Goal: Task Accomplishment & Management: Manage account settings

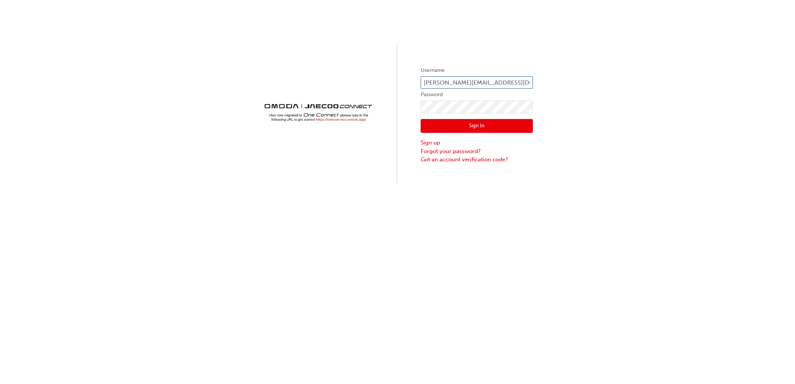
type input "OJAU217"
click at [451, 130] on button "Sign In" at bounding box center [477, 126] width 112 height 14
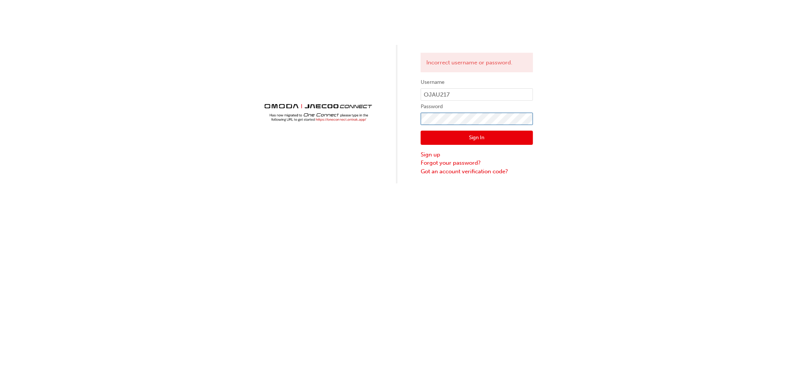
click at [325, 115] on div "Incorrect username or password. Username OJAU217 Password Sign In Sign up Forgo…" at bounding box center [397, 91] width 795 height 183
click button "Sign In" at bounding box center [477, 138] width 112 height 14
click at [758, 187] on div "User no longer exists Username OJAU217 Password Sign In Sign up Forgot your pas…" at bounding box center [397, 192] width 795 height 384
click at [318, 121] on div "User no longer exists Username OJAU217 Password Sign In Sign up Forgot your pas…" at bounding box center [397, 91] width 795 height 183
click at [425, 143] on button "Sign In" at bounding box center [477, 138] width 112 height 14
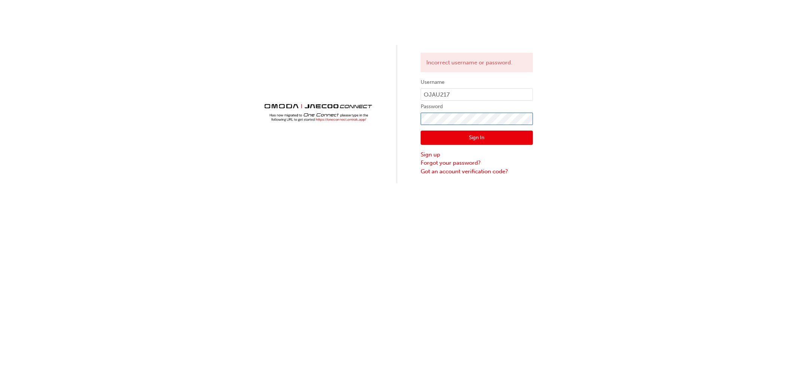
click at [371, 122] on div "Incorrect username or password. Username OJAU217 Password Sign In Sign up Forgo…" at bounding box center [397, 91] width 795 height 183
click at [426, 132] on button "Sign In" at bounding box center [477, 138] width 112 height 14
click at [395, 121] on div "Incorrect username or password. Username OJAU217 Password Sign In Sign up Forgo…" at bounding box center [397, 91] width 795 height 183
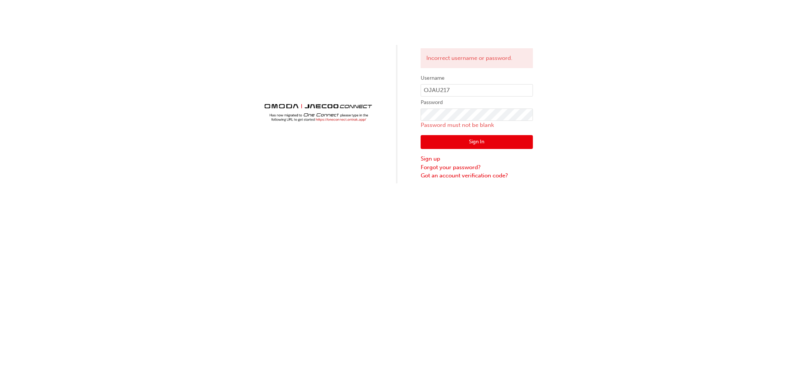
click at [395, 121] on div "Incorrect username or password. Username OJAU217 Password Password must not be …" at bounding box center [397, 91] width 795 height 183
click at [459, 165] on link "Forgot your password?" at bounding box center [477, 167] width 112 height 9
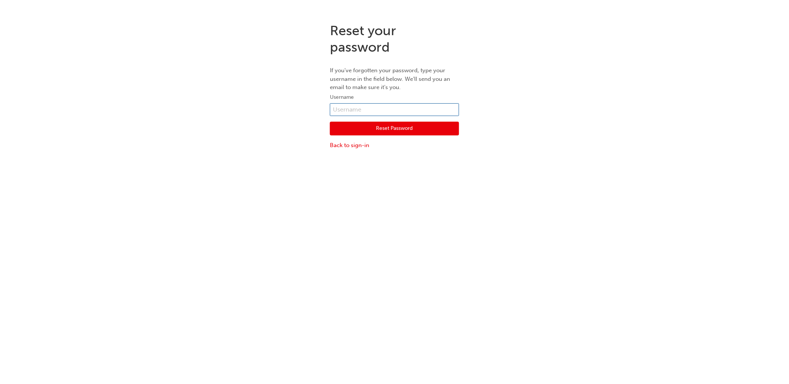
click at [384, 115] on input "text" at bounding box center [394, 109] width 129 height 13
type input "[PERSON_NAME][EMAIL_ADDRESS][DOMAIN_NAME]"
click at [381, 133] on button "Reset Password" at bounding box center [394, 129] width 129 height 14
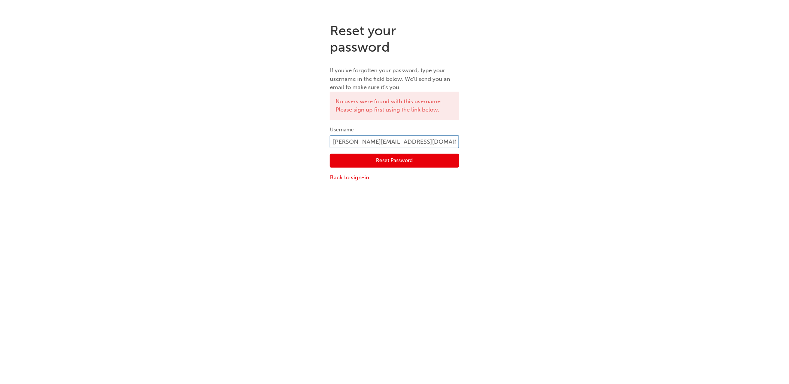
click at [411, 143] on input "[PERSON_NAME][EMAIL_ADDRESS][DOMAIN_NAME]" at bounding box center [394, 142] width 129 height 13
drag, startPoint x: 454, startPoint y: 141, endPoint x: 257, endPoint y: 149, distance: 197.4
click at [257, 149] on div "Reset your password If you've forgotten your password, type your username in th…" at bounding box center [394, 102] width 789 height 171
type input "u"
type input "OJAU217"
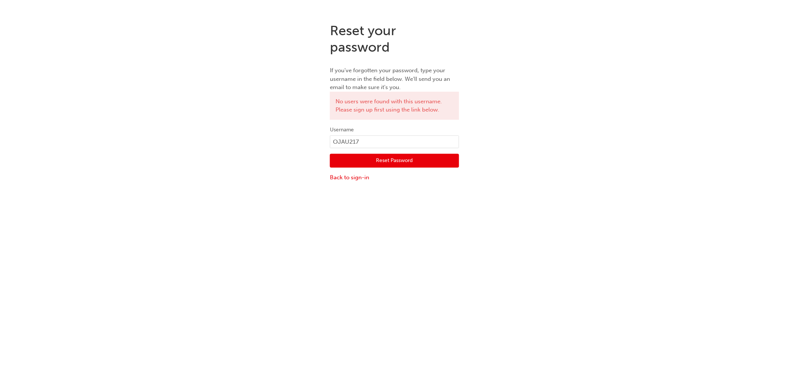
click at [422, 162] on button "Reset Password" at bounding box center [394, 161] width 129 height 14
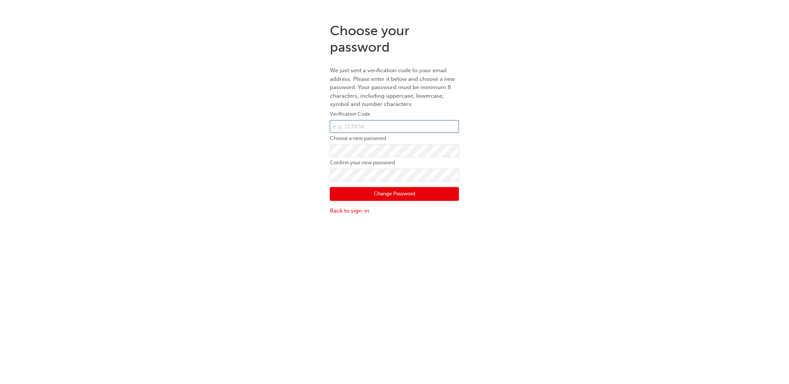
click at [379, 126] on input "text" at bounding box center [394, 126] width 129 height 13
click at [348, 129] on input "text" at bounding box center [394, 126] width 129 height 13
paste input "848445"
type input "848445"
click button "Change Password" at bounding box center [394, 194] width 129 height 14
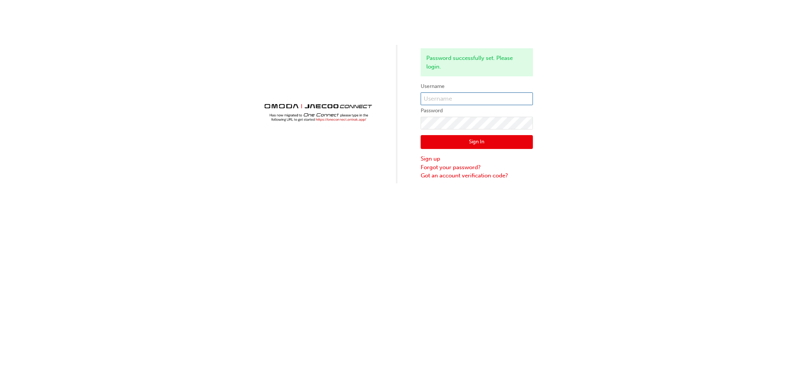
type input "OJAU217"
click at [482, 139] on button "Sign In" at bounding box center [477, 142] width 112 height 14
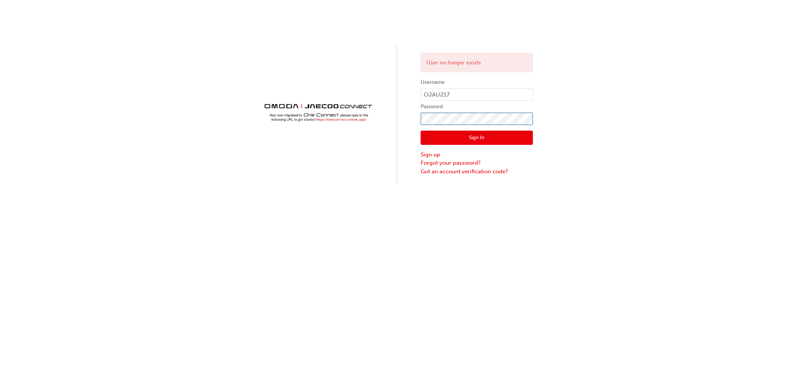
click at [374, 121] on div "User no longer exists Username OJAU217 Password Sign In Sign up Forgot your pas…" at bounding box center [397, 91] width 795 height 183
click button "Sign In" at bounding box center [477, 138] width 112 height 14
click at [606, 118] on div "User no longer exists Username OJAU217 Password Sign In Sign up Forgot your pas…" at bounding box center [397, 91] width 795 height 183
click at [472, 91] on input "OJAU217" at bounding box center [477, 94] width 112 height 13
drag, startPoint x: 405, startPoint y: 138, endPoint x: 433, endPoint y: 126, distance: 30.5
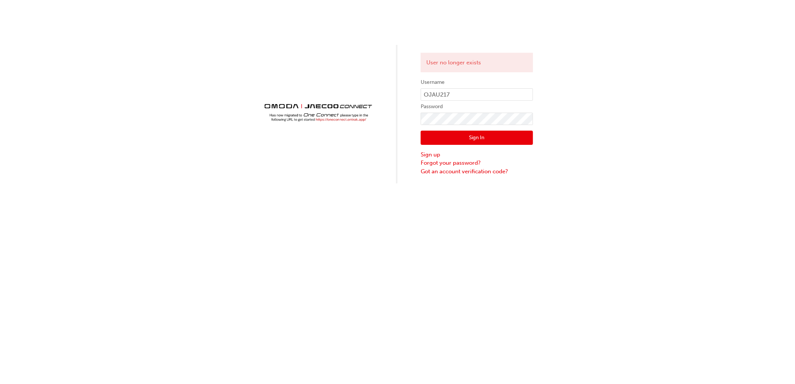
click at [405, 138] on div "User no longer exists Username OJAU217 Password Sign In Sign up Forgot your pas…" at bounding box center [397, 91] width 795 height 183
drag, startPoint x: 352, startPoint y: 164, endPoint x: 356, endPoint y: 167, distance: 5.2
click at [352, 164] on div "User no longer exists Username OJAU217 Password Sign In Sign up Forgot your pas…" at bounding box center [397, 91] width 795 height 183
click at [466, 174] on link "Got an account verification code?" at bounding box center [477, 171] width 112 height 9
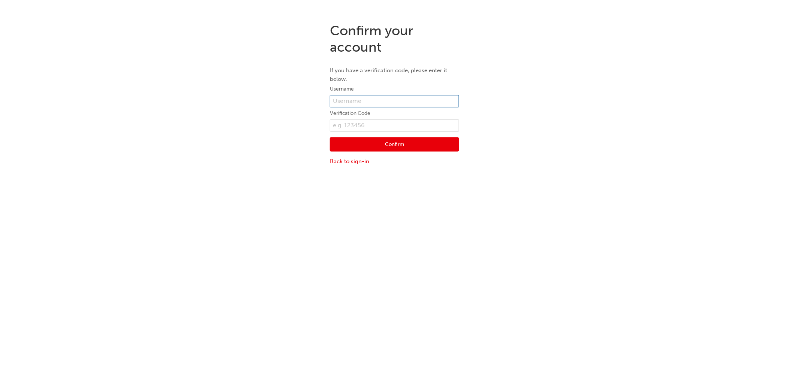
click at [343, 98] on input "text" at bounding box center [394, 101] width 129 height 13
type input "OJAU217"
click at [364, 129] on input "text" at bounding box center [394, 125] width 129 height 13
type input "848445"
click at [368, 145] on button "Confirm" at bounding box center [394, 144] width 129 height 14
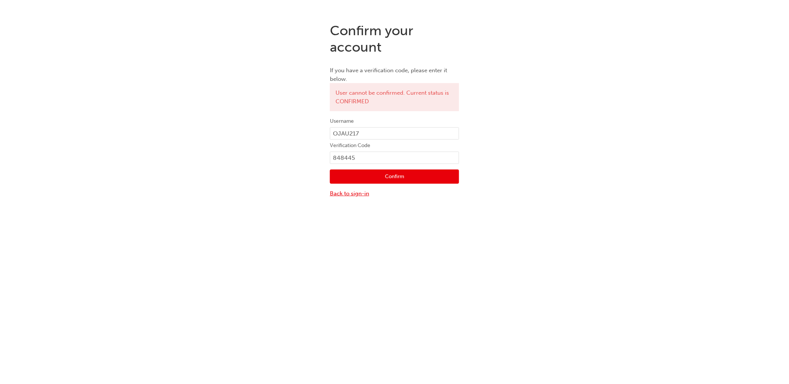
click at [352, 195] on link "Back to sign-in" at bounding box center [394, 193] width 129 height 9
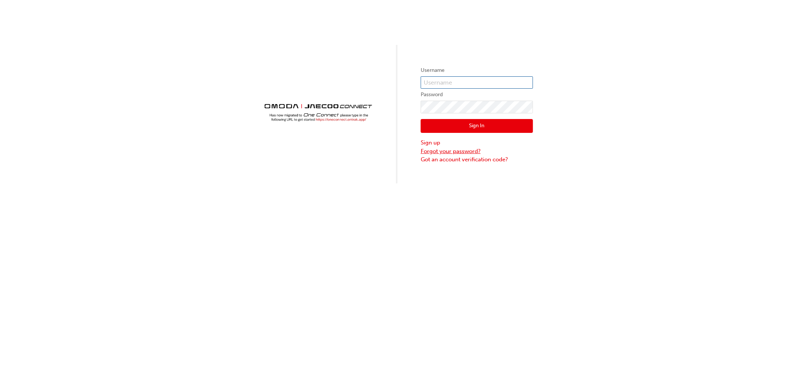
type input "OJAU217"
click at [442, 86] on input "OJAU217" at bounding box center [477, 82] width 112 height 13
click at [445, 82] on input "OJAU217" at bounding box center [477, 82] width 112 height 13
click at [428, 83] on input "0jau217" at bounding box center [477, 82] width 112 height 13
type input "ojau217"
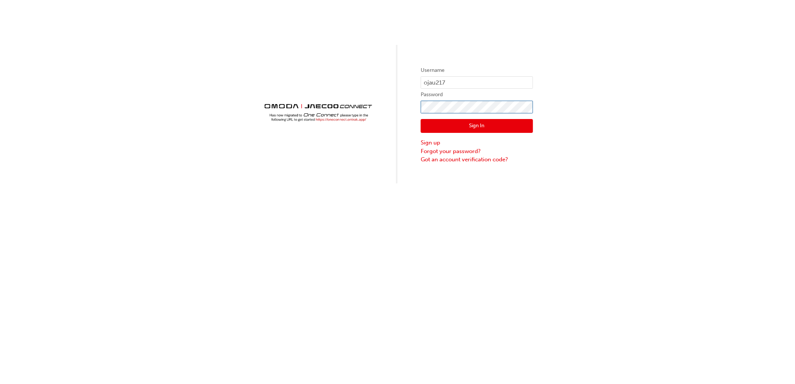
click button "Sign In" at bounding box center [477, 126] width 112 height 14
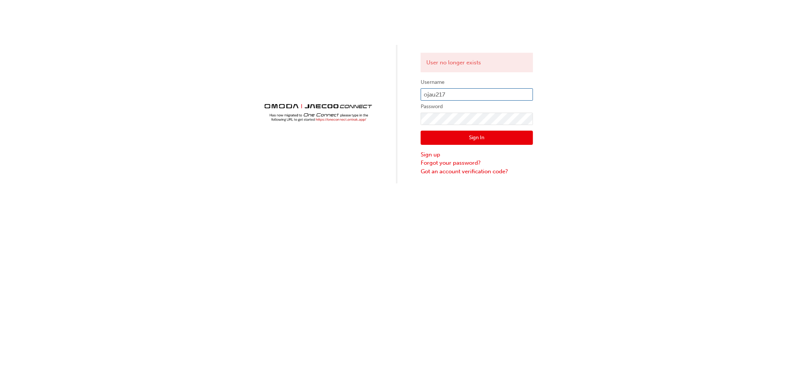
click at [455, 98] on input "ojau217" at bounding box center [477, 94] width 112 height 13
click at [642, 101] on div "User no longer exists Username ojau217 Password Sign In Sign up Forgot your pas…" at bounding box center [397, 91] width 795 height 183
